Goal: Information Seeking & Learning: Learn about a topic

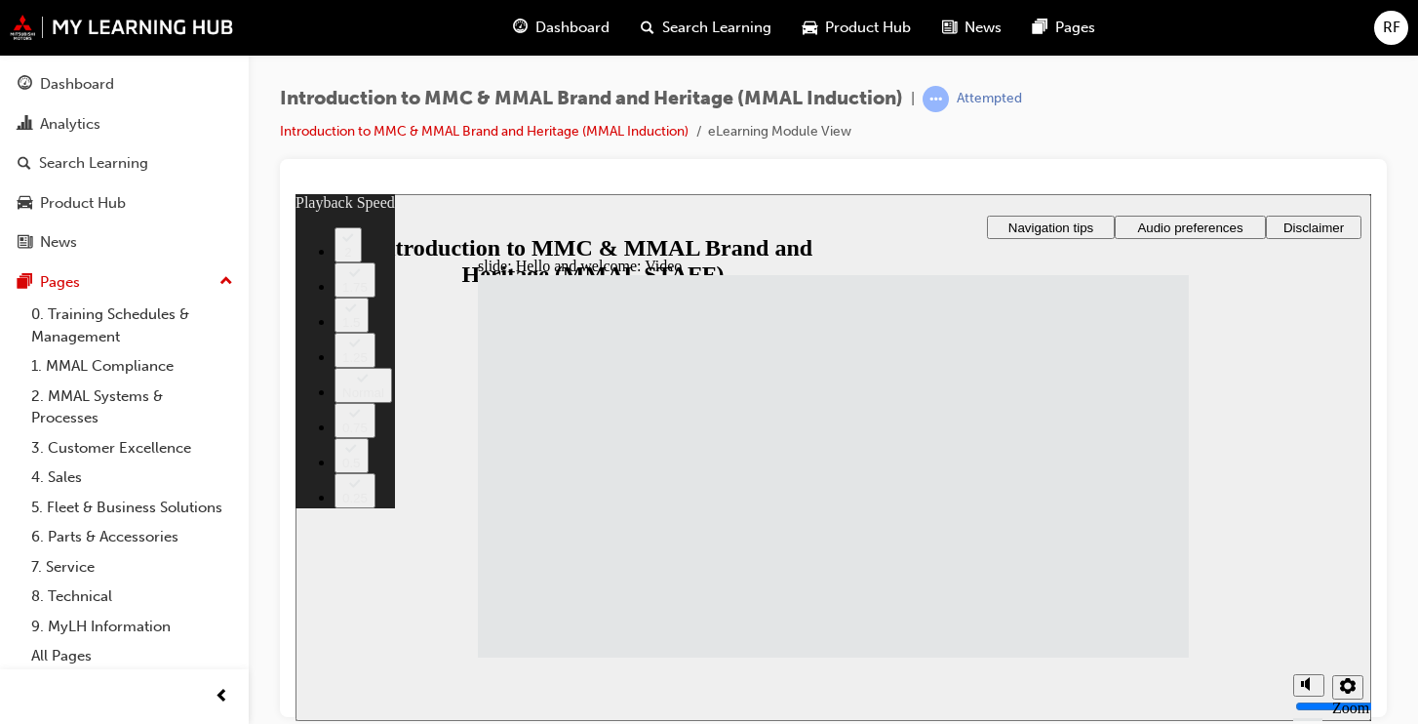
type input "33"
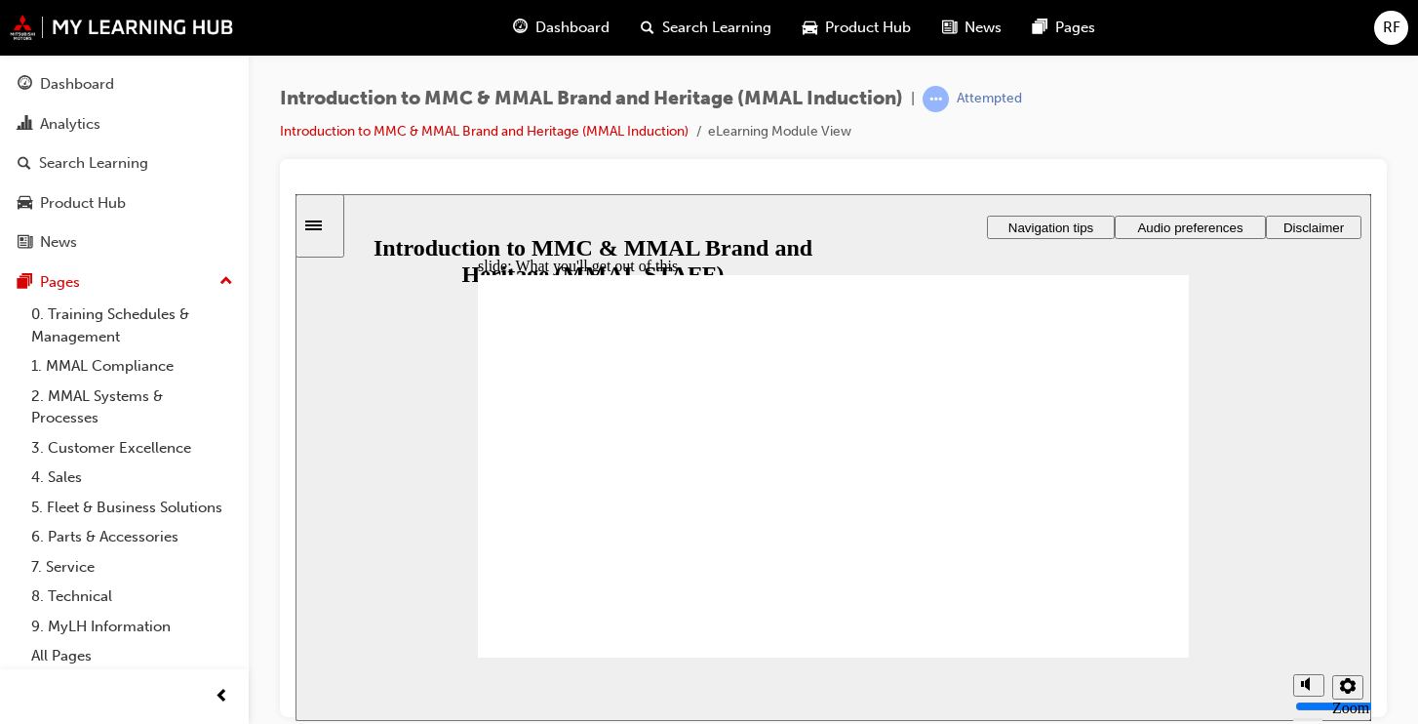
drag, startPoint x: 718, startPoint y: 562, endPoint x: 730, endPoint y: 539, distance: 25.3
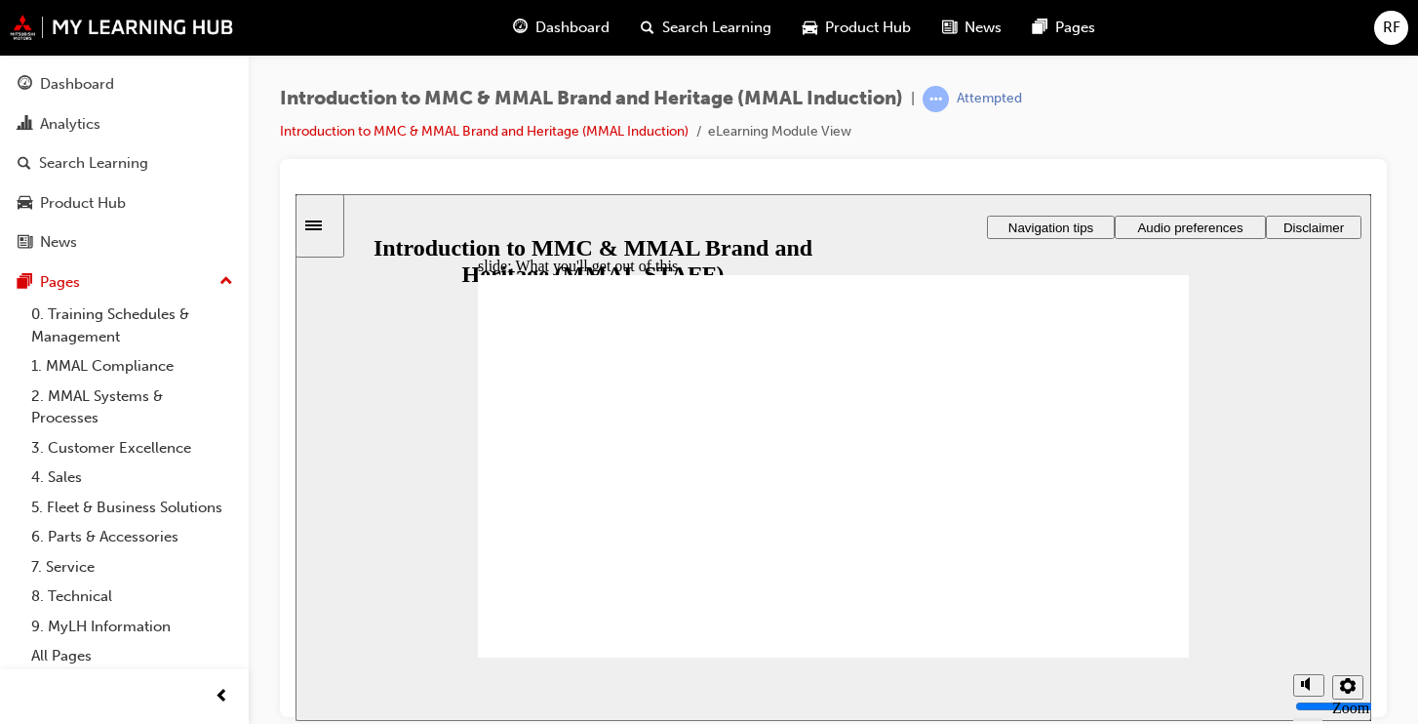
drag, startPoint x: 766, startPoint y: 461, endPoint x: 796, endPoint y: 452, distance: 31.8
